Goal: Task Accomplishment & Management: Manage account settings

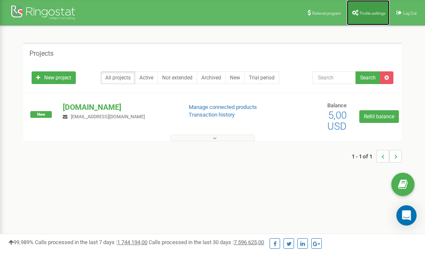
click at [371, 11] on span "Profile settings" at bounding box center [373, 13] width 26 height 5
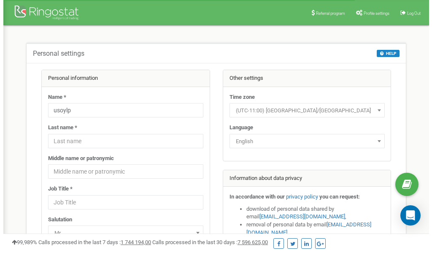
scroll to position [42, 0]
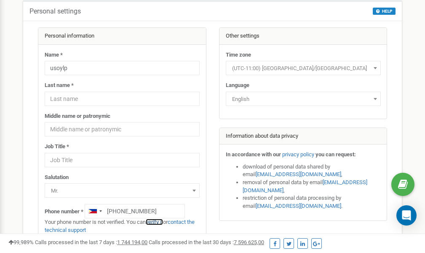
click at [161, 221] on link "verify it" at bounding box center [154, 221] width 17 height 6
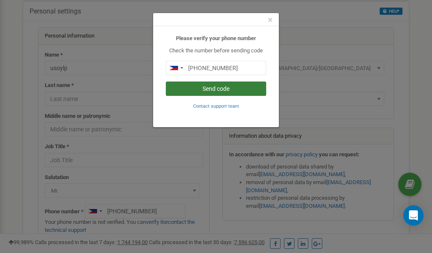
click at [215, 89] on button "Send code" at bounding box center [216, 88] width 100 height 14
